Goal: Navigation & Orientation: Find specific page/section

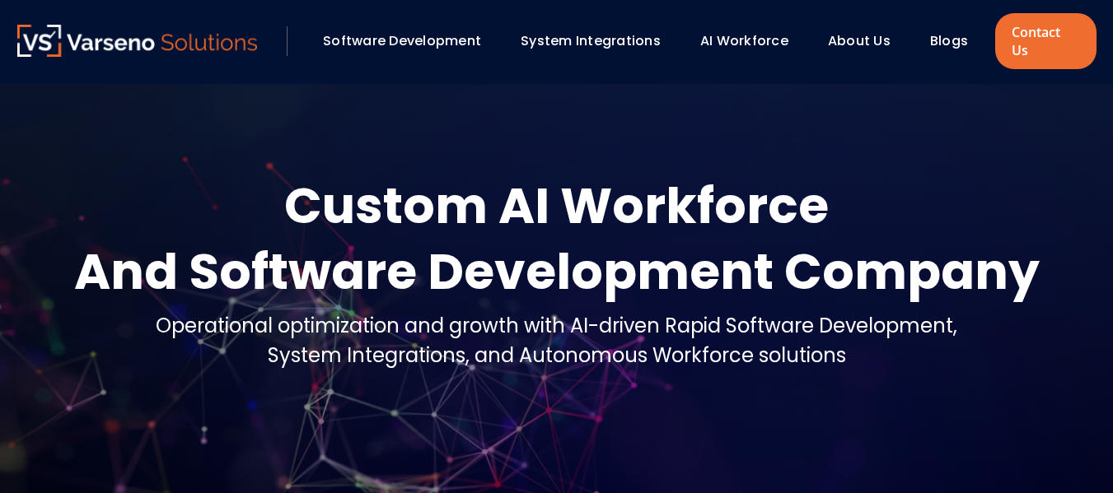
click at [824, 30] on div "About Us" at bounding box center [866, 41] width 94 height 28
click at [839, 31] on link "About Us" at bounding box center [859, 40] width 63 height 19
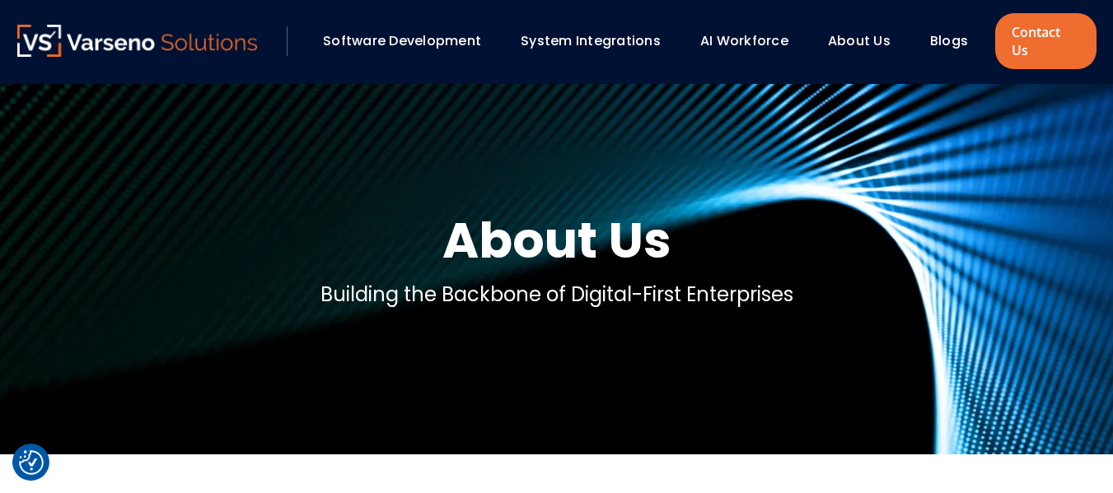
click at [491, 138] on section "About Us Building the Backbone of Digital-First Enterprises" at bounding box center [556, 269] width 1113 height 371
